Goal: Register for event/course

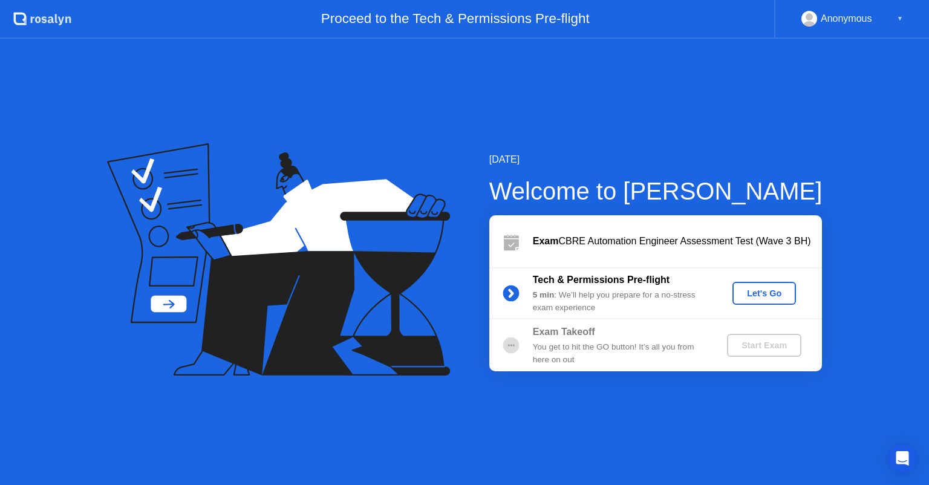
click at [779, 291] on div "Let's Go" at bounding box center [764, 293] width 54 height 10
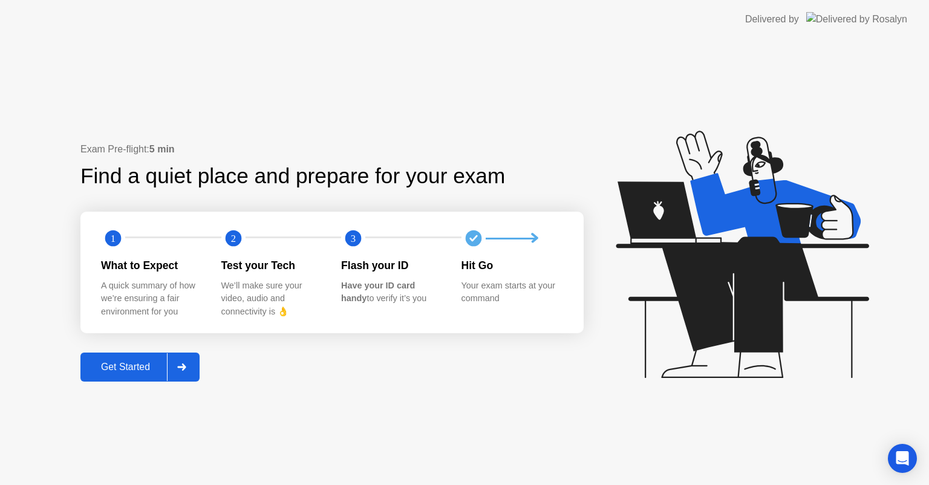
click at [140, 361] on div "Get Started" at bounding box center [125, 366] width 83 height 11
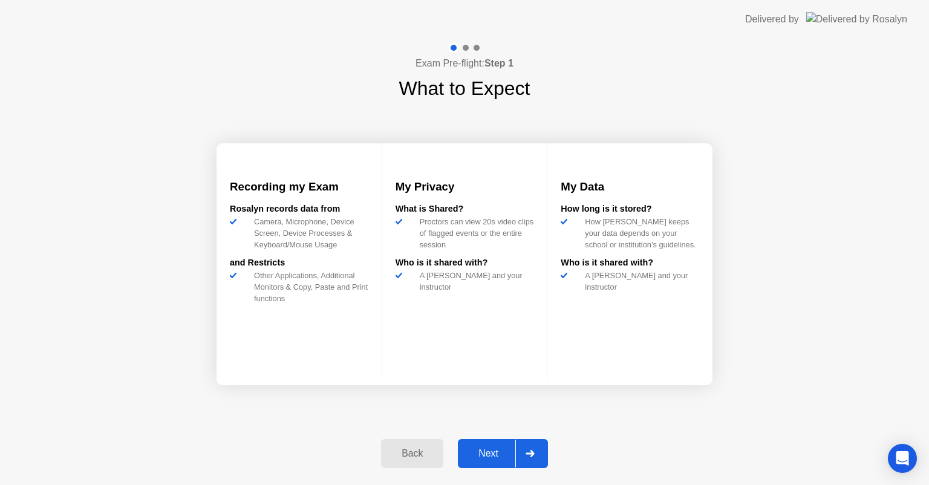
click at [494, 448] on div "Next" at bounding box center [488, 453] width 54 height 11
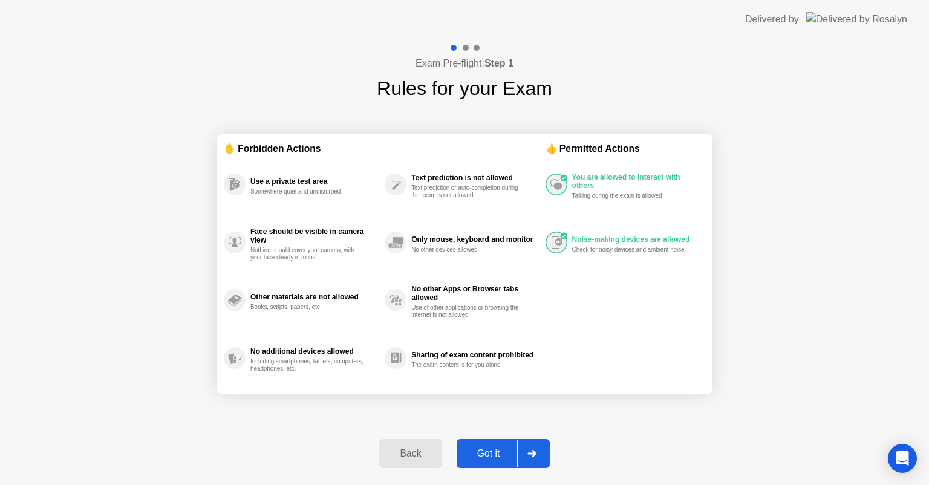
click at [479, 448] on div "Got it" at bounding box center [488, 453] width 57 height 11
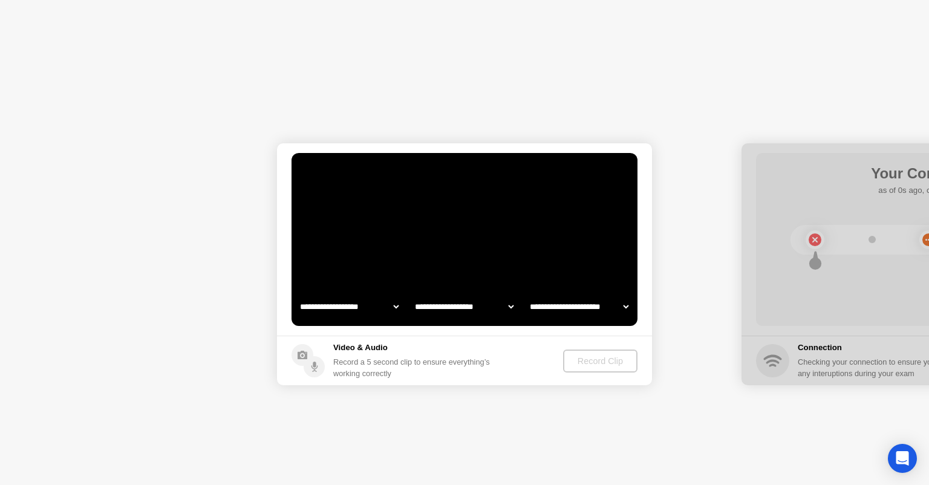
select select "**********"
select select "*******"
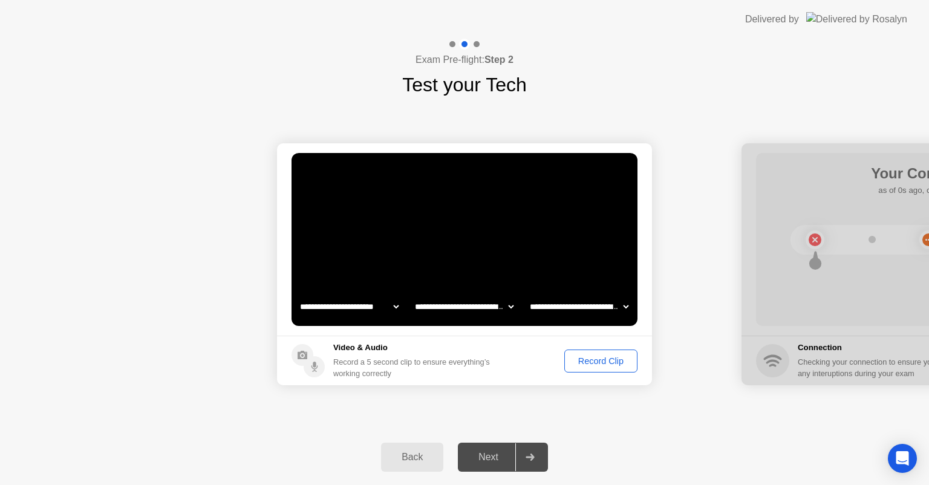
click at [581, 363] on div "Record Clip" at bounding box center [600, 361] width 65 height 10
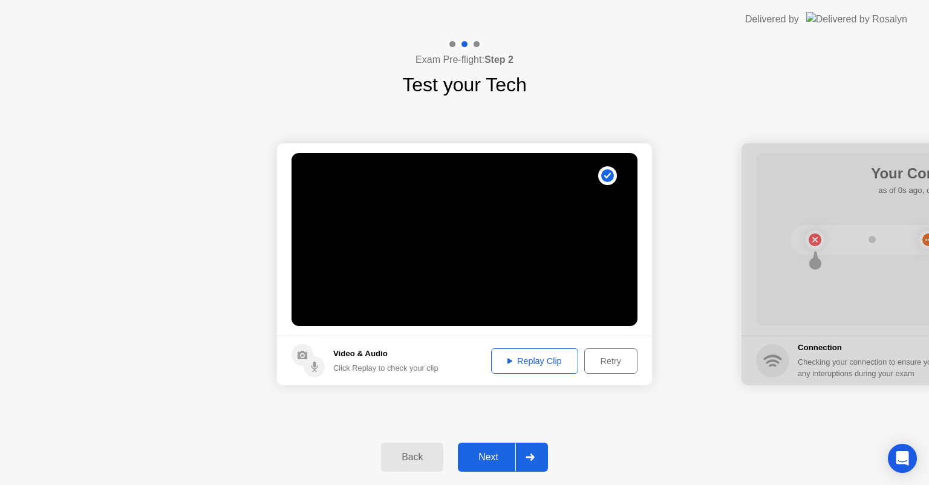
click at [546, 362] on div "Replay Clip" at bounding box center [534, 361] width 79 height 10
click at [510, 361] on div "Replay Clip" at bounding box center [534, 361] width 79 height 10
click at [542, 363] on div "Replay Clip" at bounding box center [534, 361] width 79 height 10
click at [513, 360] on div "Replay Clip" at bounding box center [534, 361] width 79 height 10
click at [511, 358] on div "Replay Clip" at bounding box center [534, 361] width 79 height 10
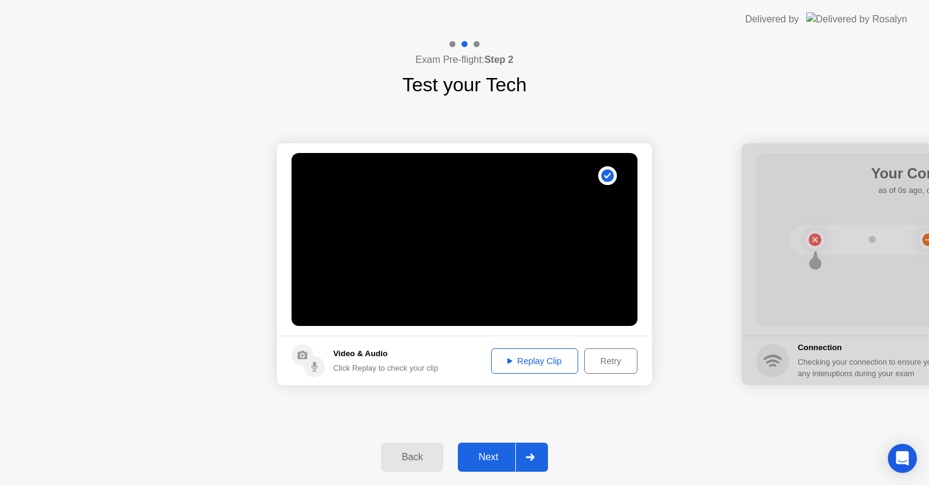
click at [543, 363] on div "Replay Clip" at bounding box center [534, 361] width 79 height 10
click at [543, 365] on div "Replay Clip" at bounding box center [534, 361] width 79 height 10
click at [566, 399] on div "**********" at bounding box center [464, 264] width 929 height 330
click at [530, 357] on div "Replay Clip" at bounding box center [534, 361] width 79 height 10
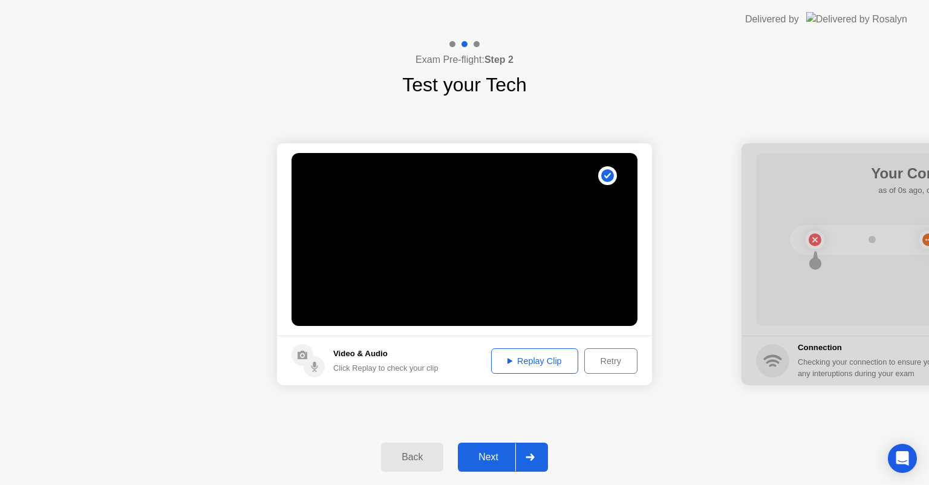
click at [487, 452] on div "Next" at bounding box center [488, 457] width 54 height 11
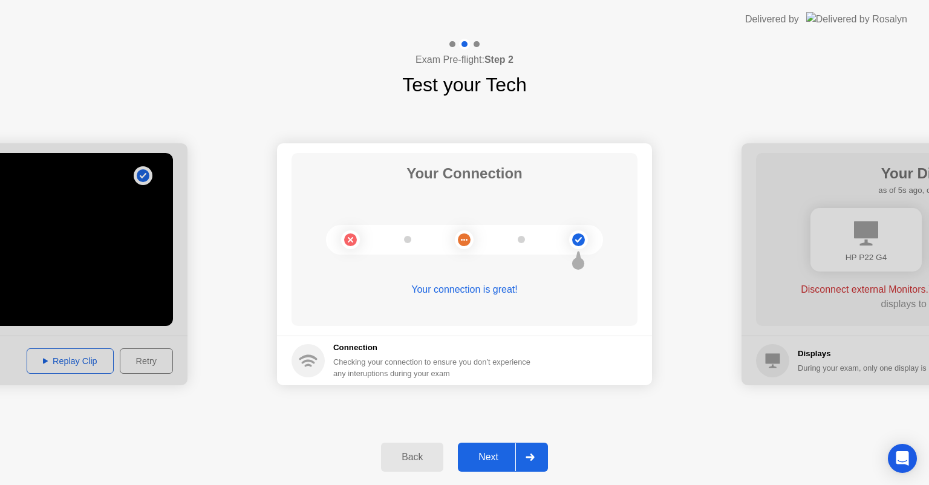
click at [498, 452] on div "Next" at bounding box center [488, 457] width 54 height 11
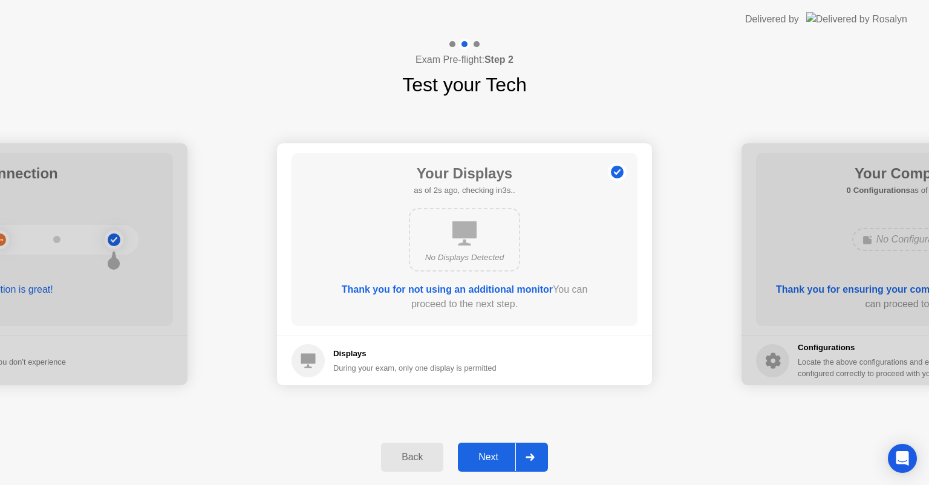
click at [498, 449] on button "Next" at bounding box center [503, 456] width 90 height 29
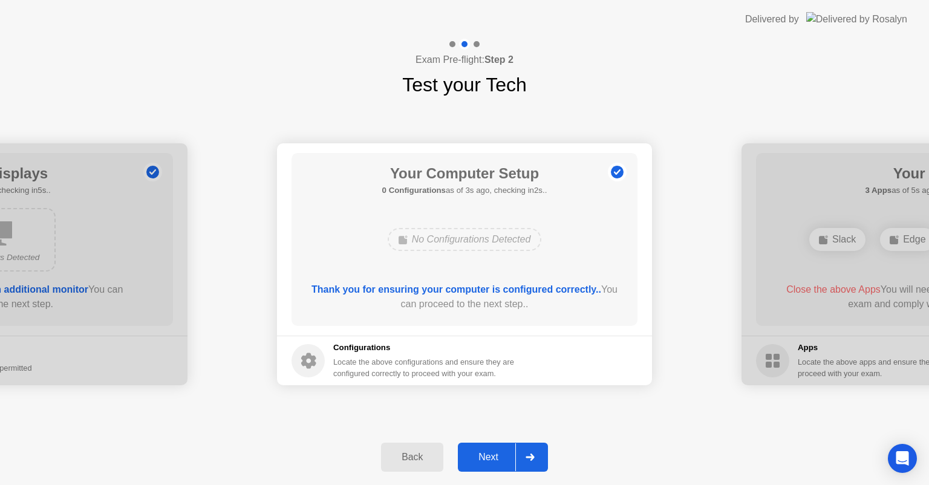
click at [493, 453] on div "Next" at bounding box center [488, 457] width 54 height 11
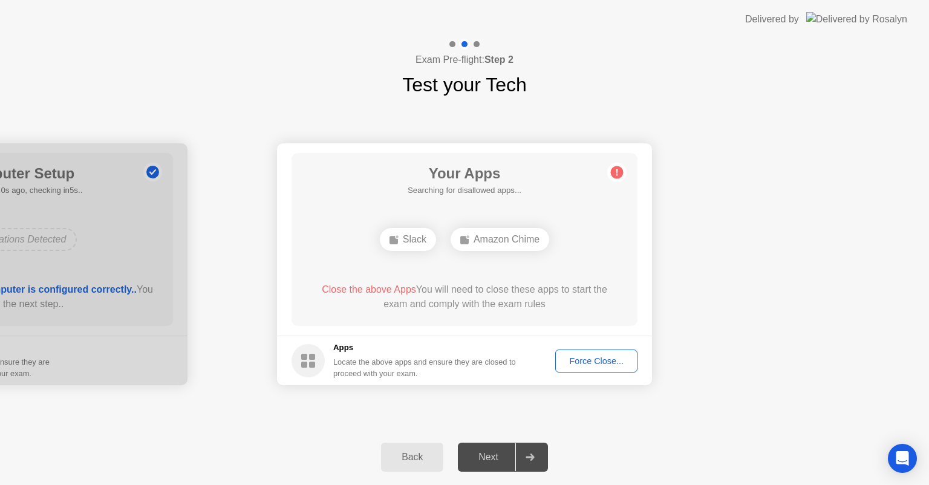
click at [590, 416] on div "**********" at bounding box center [464, 264] width 929 height 330
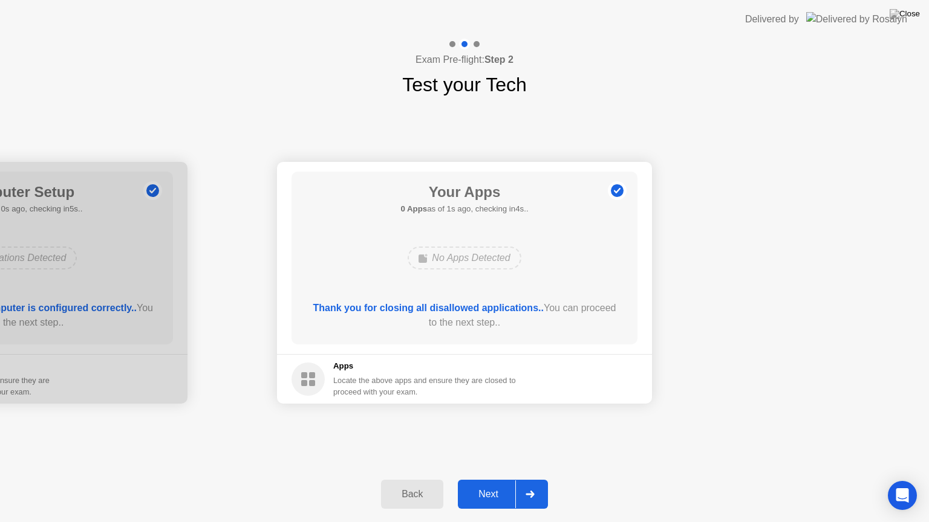
click at [498, 484] on div "Next" at bounding box center [488, 494] width 54 height 11
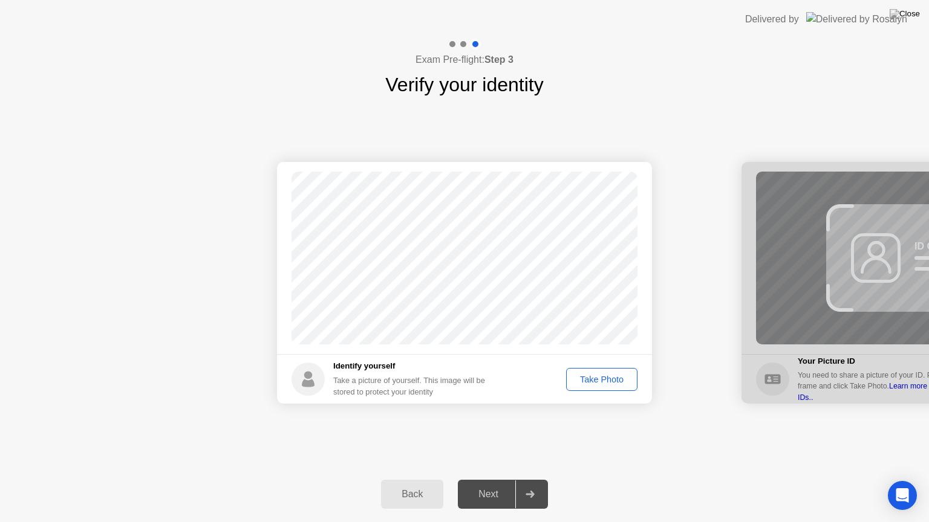
click at [614, 378] on div "Take Photo" at bounding box center [601, 380] width 63 height 10
click at [493, 484] on div "Next" at bounding box center [488, 494] width 54 height 11
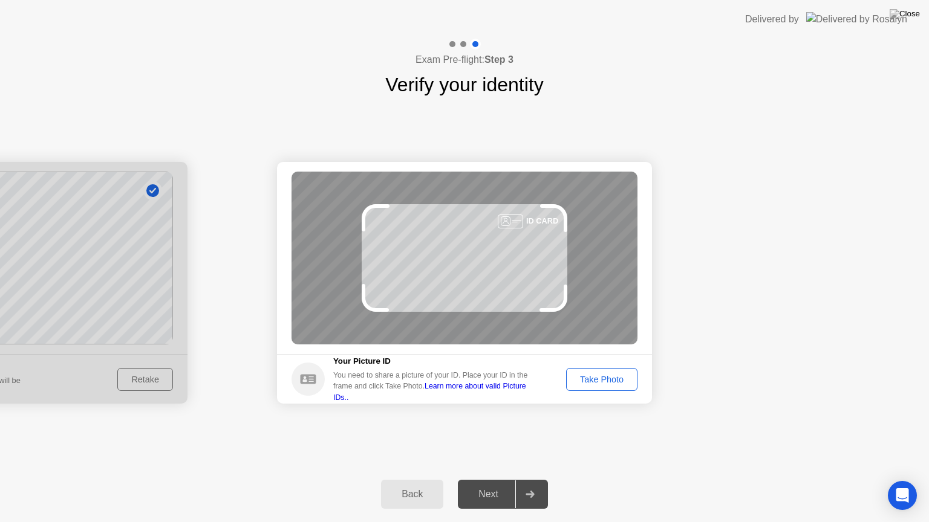
click at [600, 380] on div "Take Photo" at bounding box center [601, 380] width 63 height 10
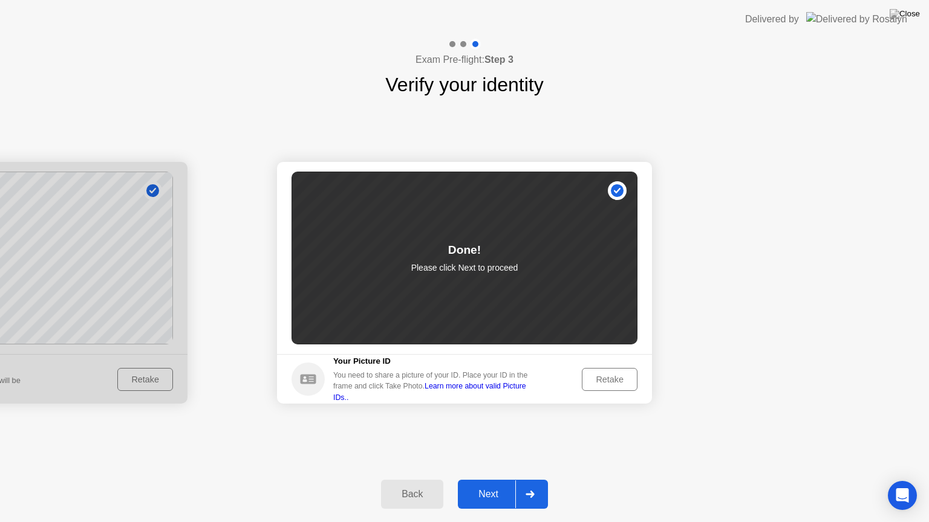
click at [484, 484] on div "Next" at bounding box center [488, 494] width 54 height 11
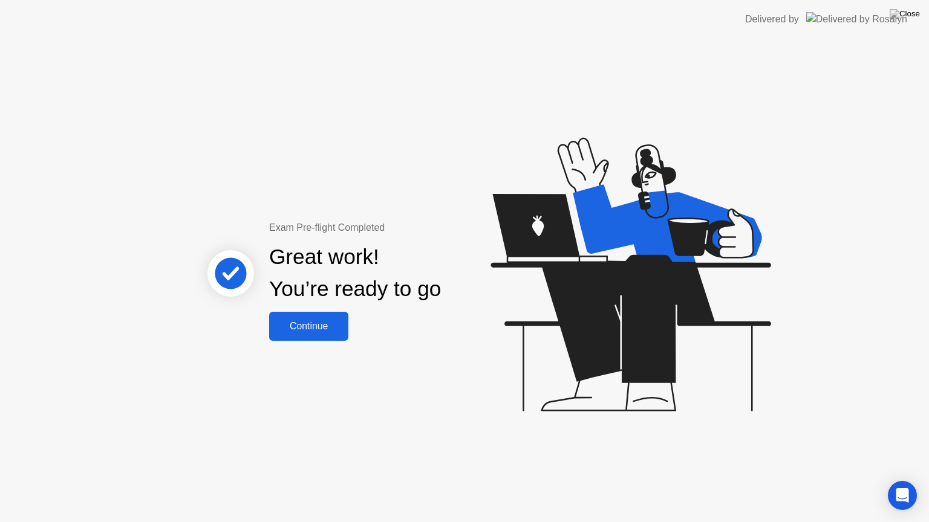
click at [320, 332] on div "Continue" at bounding box center [309, 326] width 72 height 11
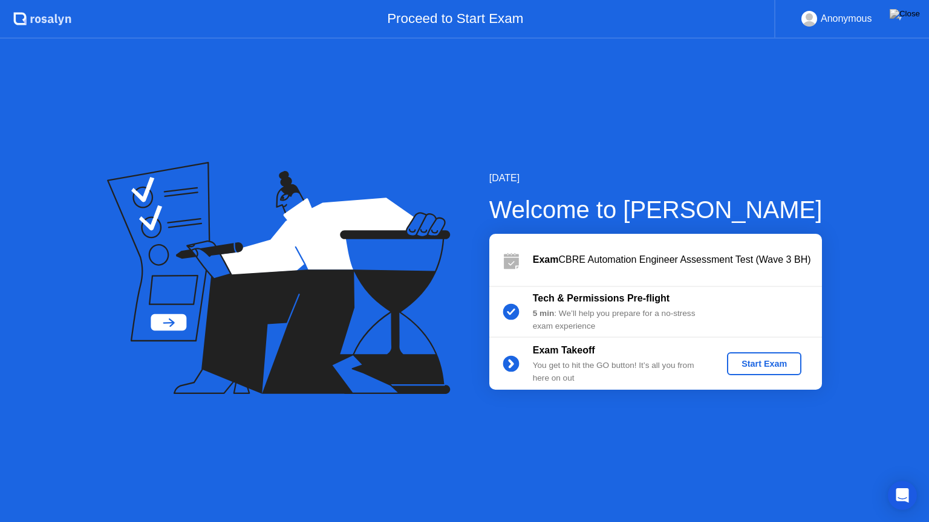
click at [777, 368] on div "Start Exam" at bounding box center [763, 364] width 65 height 10
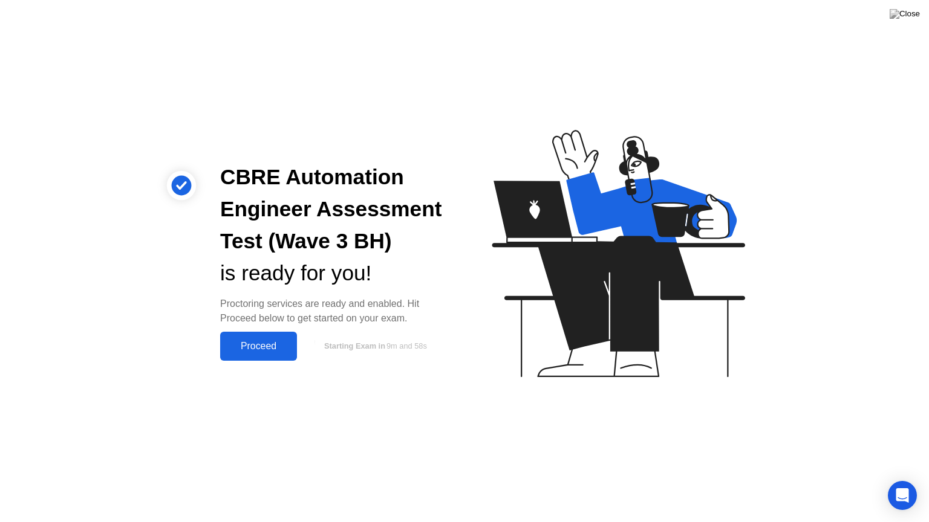
click at [255, 351] on div "Proceed" at bounding box center [259, 346] width 70 height 11
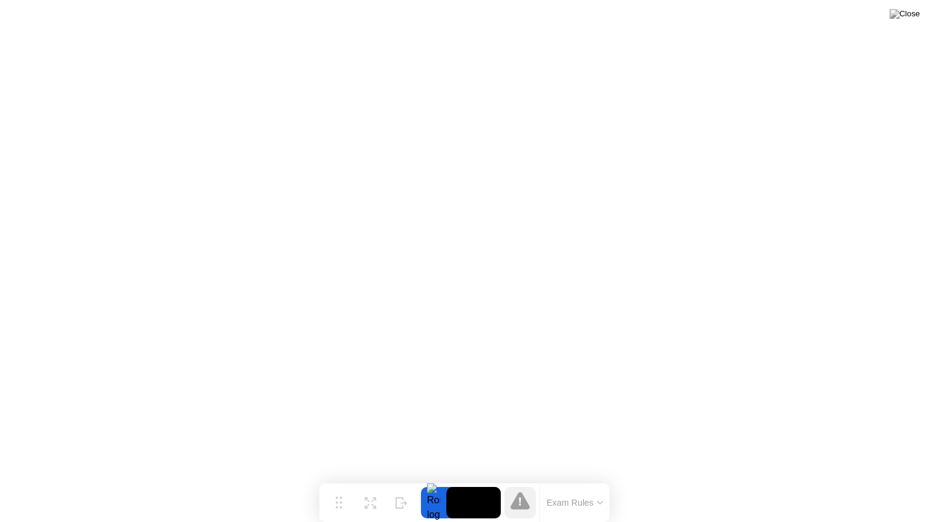
click at [580, 484] on button "Exam Rules" at bounding box center [575, 503] width 64 height 11
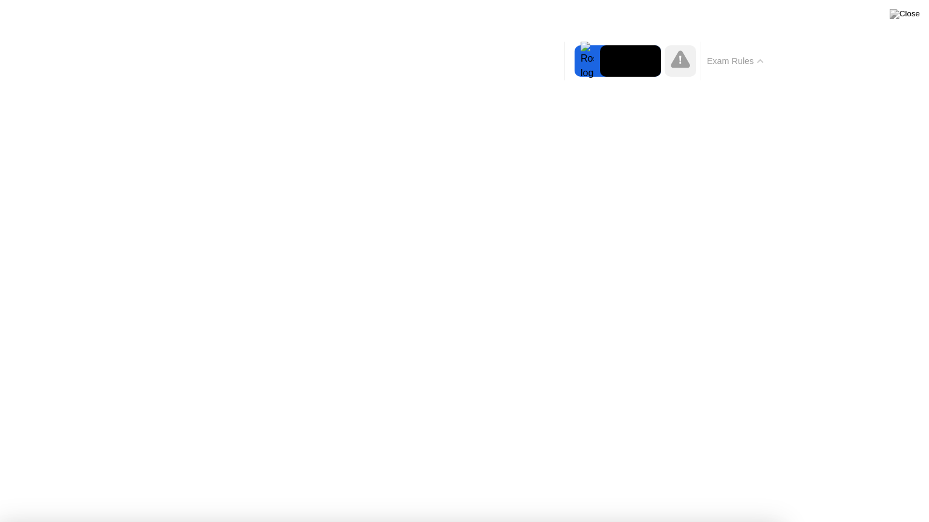
click at [722, 63] on button "Exam Rules" at bounding box center [735, 61] width 64 height 11
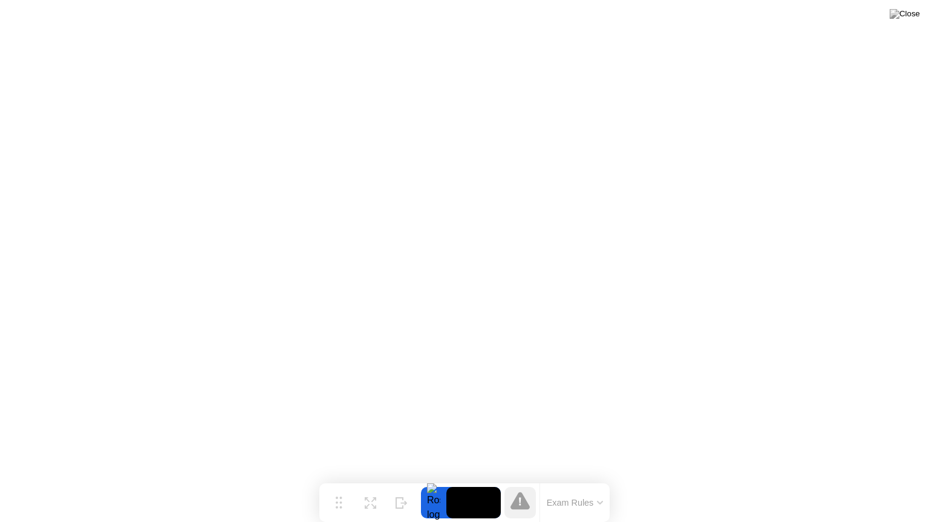
click at [545, 484] on button "Exam Rules" at bounding box center [575, 503] width 64 height 11
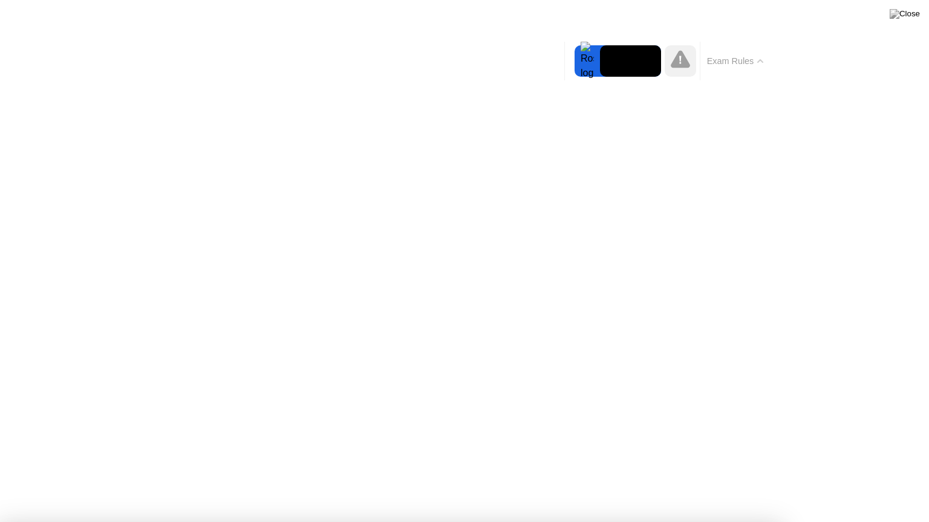
click at [747, 60] on button "Exam Rules" at bounding box center [735, 61] width 64 height 11
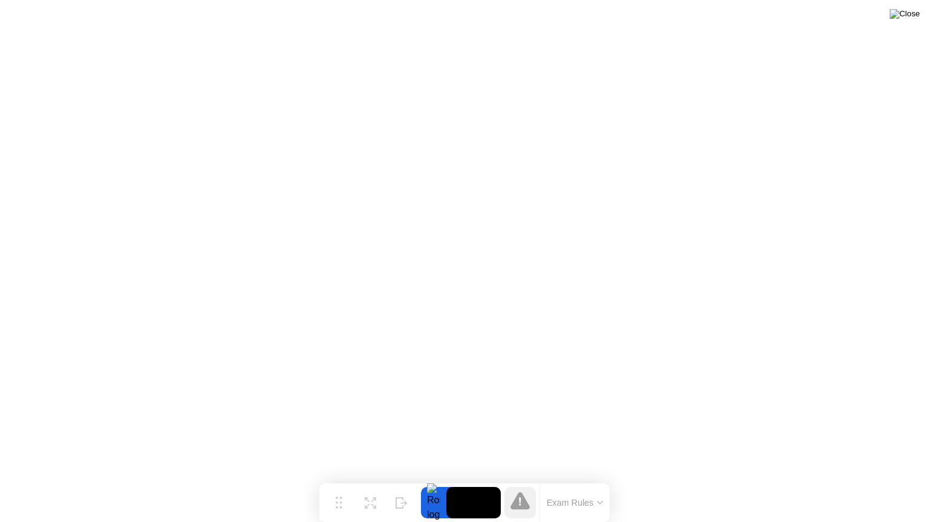
click at [917, 18] on img at bounding box center [904, 14] width 30 height 10
